Goal: Information Seeking & Learning: Check status

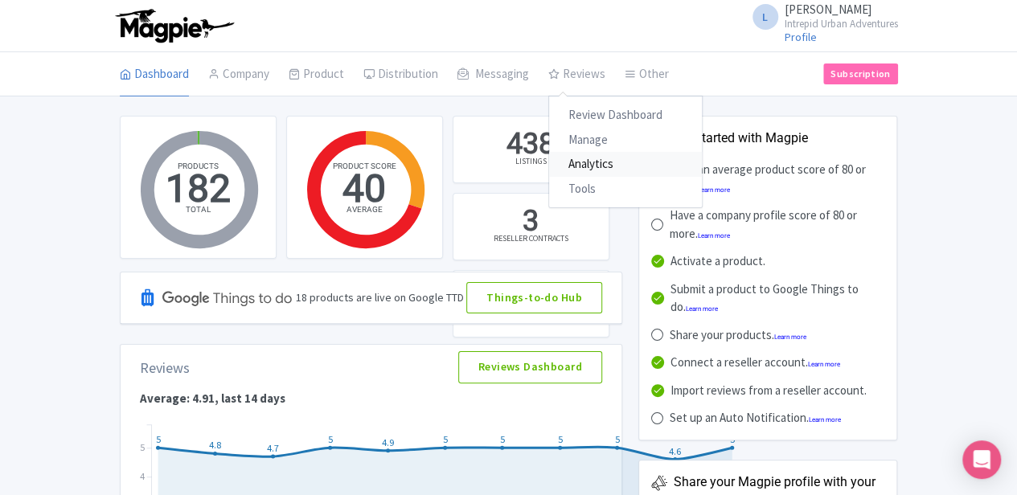
click at [549, 167] on link "Analytics" at bounding box center [625, 164] width 153 height 25
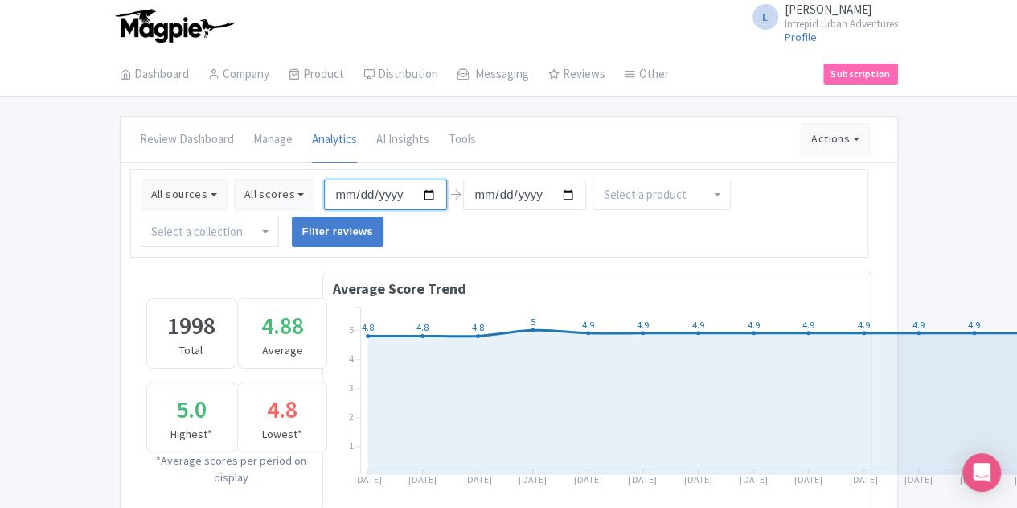
click at [324, 193] on input "[DATE]" at bounding box center [385, 194] width 123 height 31
type input "[DATE]"
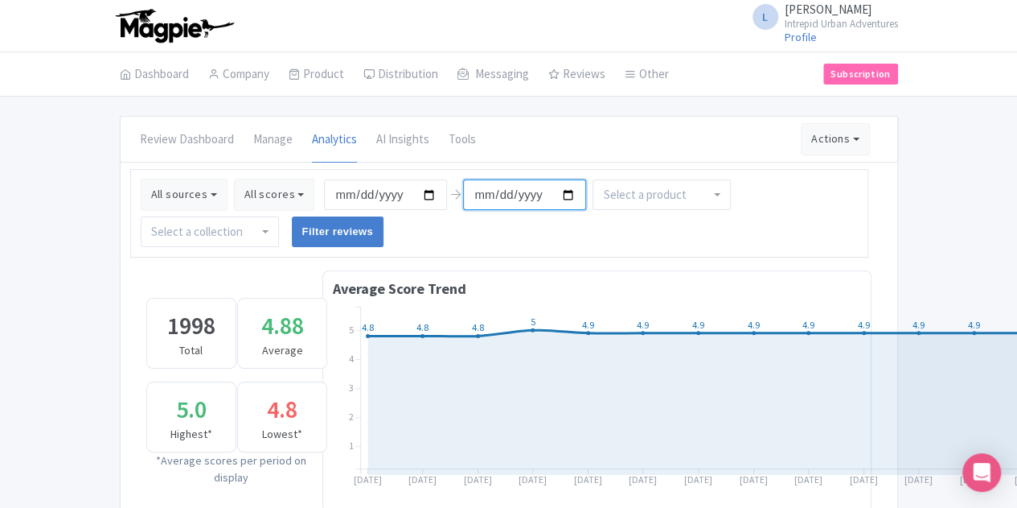
click at [463, 192] on input "[DATE]" at bounding box center [524, 194] width 123 height 31
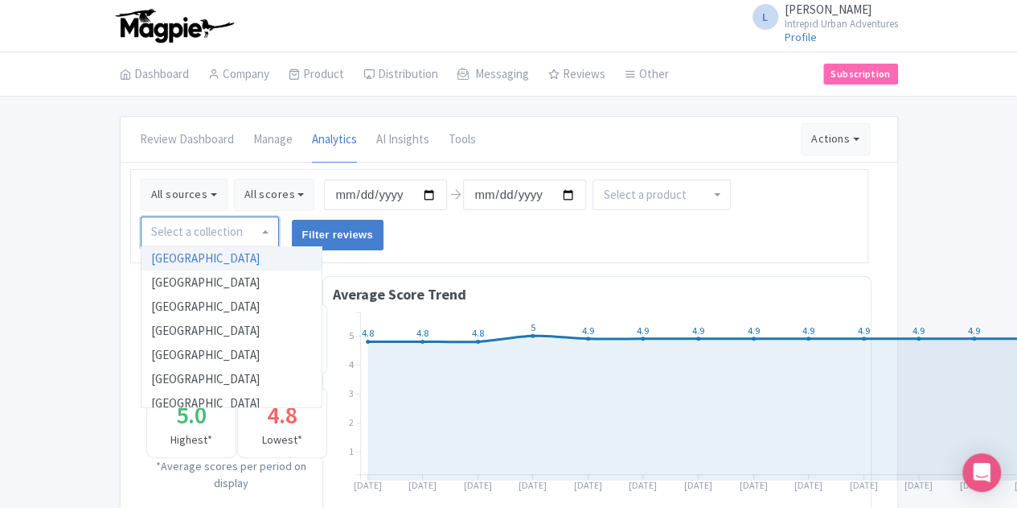
click at [279, 216] on div at bounding box center [210, 231] width 138 height 31
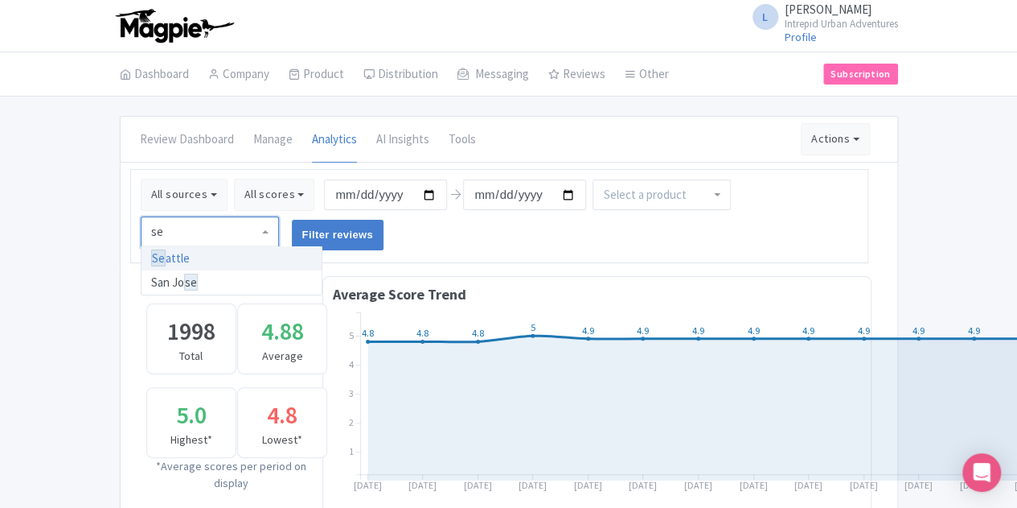
type input "sea"
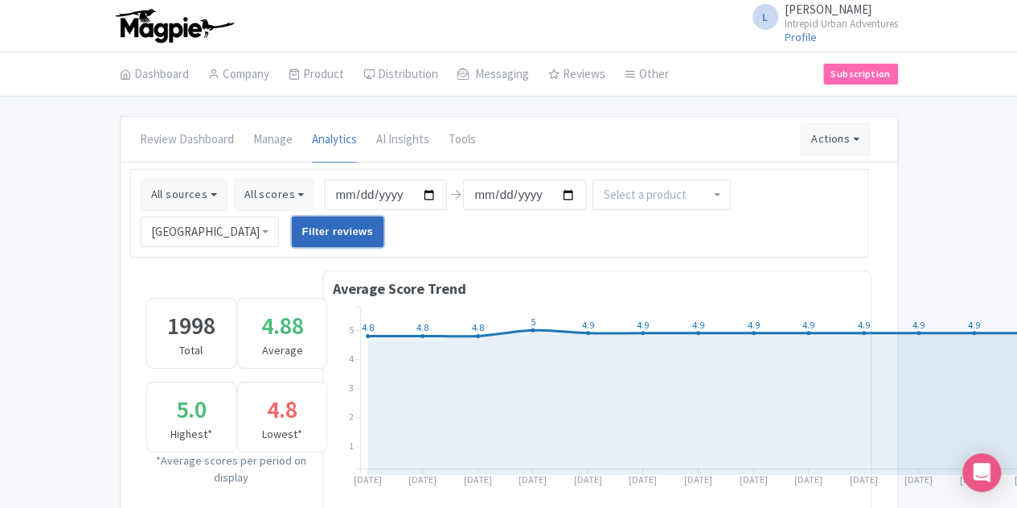
click at [384, 216] on input "Filter reviews" at bounding box center [338, 231] width 92 height 31
